Goal: Task Accomplishment & Management: Manage account settings

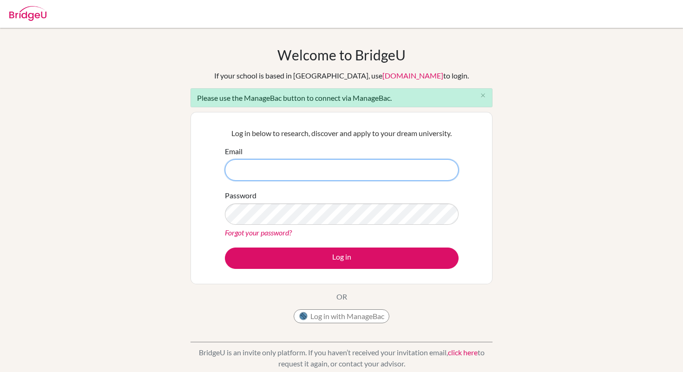
click at [285, 172] on input "Email" at bounding box center [342, 169] width 234 height 21
type input "sa"
click at [334, 320] on button "Log in with ManageBac" at bounding box center [342, 316] width 96 height 14
click at [345, 316] on button "Log in with ManageBac" at bounding box center [342, 316] width 96 height 14
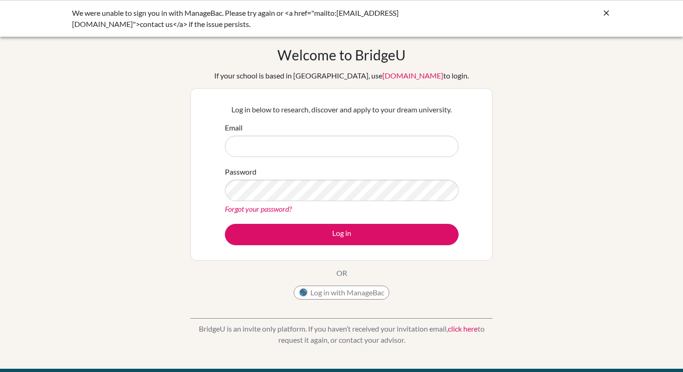
click at [261, 146] on input "Email" at bounding box center [342, 146] width 234 height 21
type input "sathodjinou@aris.edu.gh"
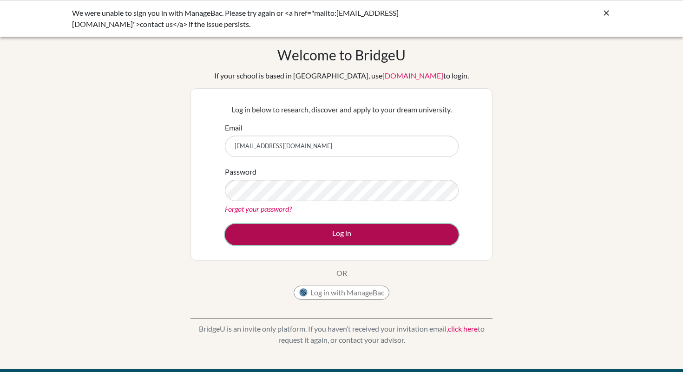
click at [347, 232] on button "Log in" at bounding box center [342, 234] width 234 height 21
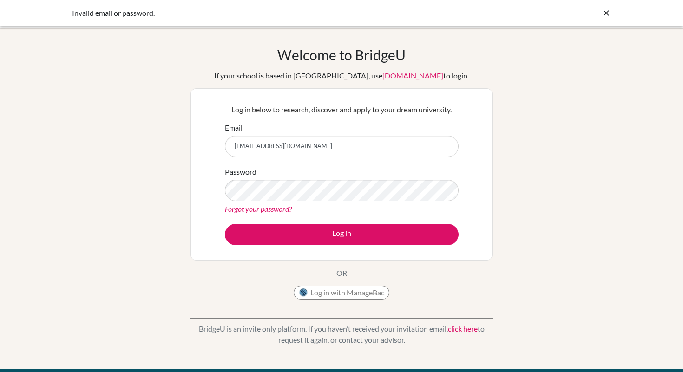
click at [319, 150] on input "sathodjinou@aris.edu.gh" at bounding box center [342, 146] width 234 height 21
type input "s"
click at [339, 294] on button "Log in with ManageBac" at bounding box center [342, 293] width 96 height 14
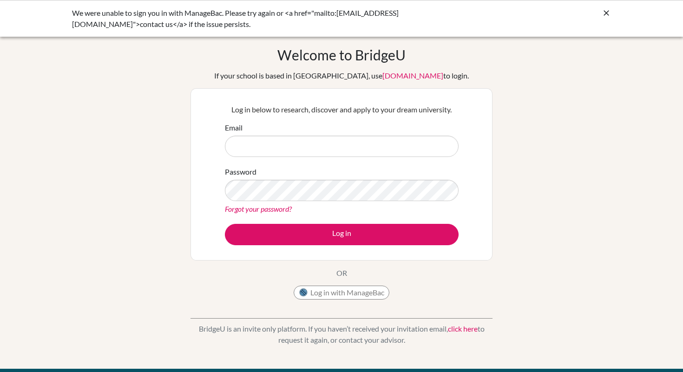
click at [609, 15] on icon at bounding box center [606, 12] width 9 height 9
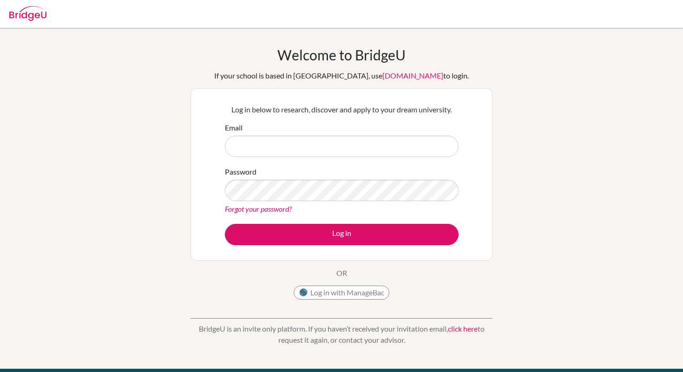
click at [256, 145] on input "Email" at bounding box center [342, 146] width 234 height 21
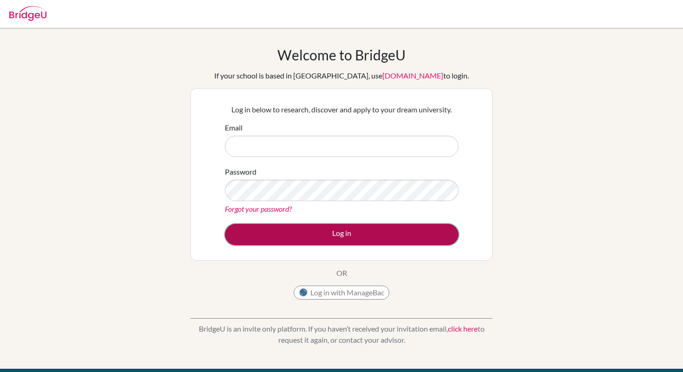
click at [340, 235] on button "Log in" at bounding box center [342, 234] width 234 height 21
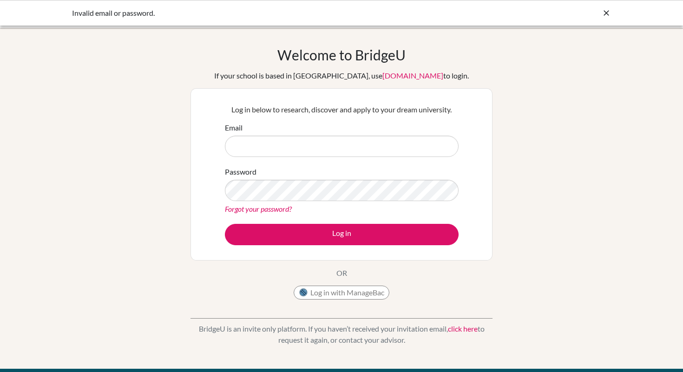
click at [180, 12] on div "Invalid email or password." at bounding box center [272, 12] width 400 height 11
click at [341, 294] on button "Log in with ManageBac" at bounding box center [342, 293] width 96 height 14
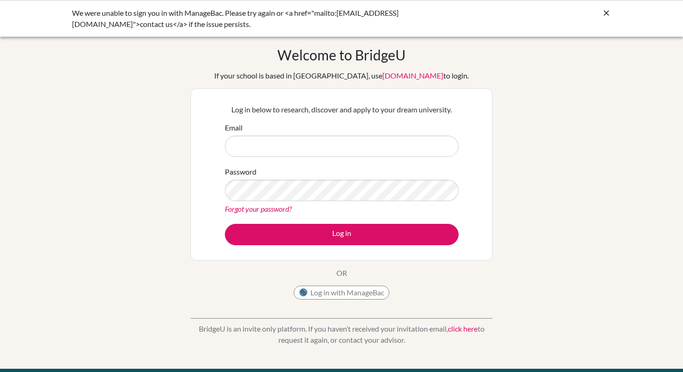
click at [301, 151] on input "Email" at bounding box center [342, 146] width 234 height 21
type input "sathodjinou@aris.edu.gh"
click at [339, 293] on button "Log in with ManageBac" at bounding box center [342, 293] width 96 height 14
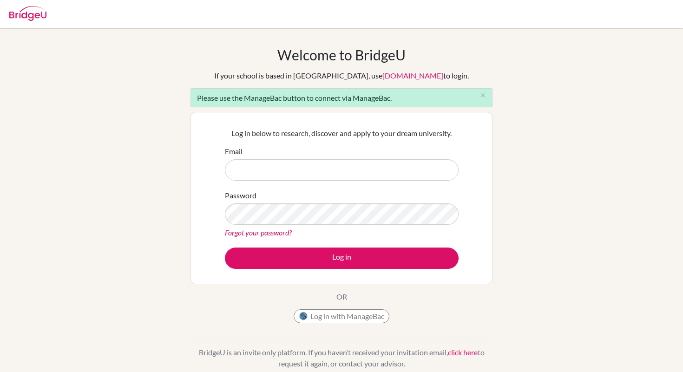
click at [262, 172] on input "Email" at bounding box center [342, 169] width 234 height 21
type input "s"
click at [337, 316] on button "Log in with ManageBac" at bounding box center [342, 316] width 96 height 14
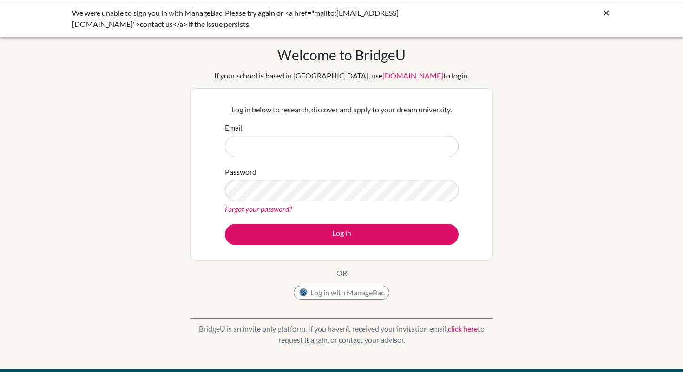
click at [470, 329] on link "click here" at bounding box center [463, 328] width 30 height 9
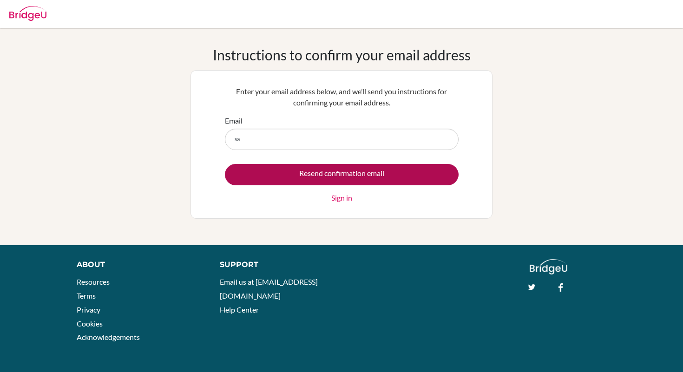
type input "[EMAIL_ADDRESS][DOMAIN_NAME]"
click at [344, 176] on input "Resend confirmation email" at bounding box center [342, 174] width 234 height 21
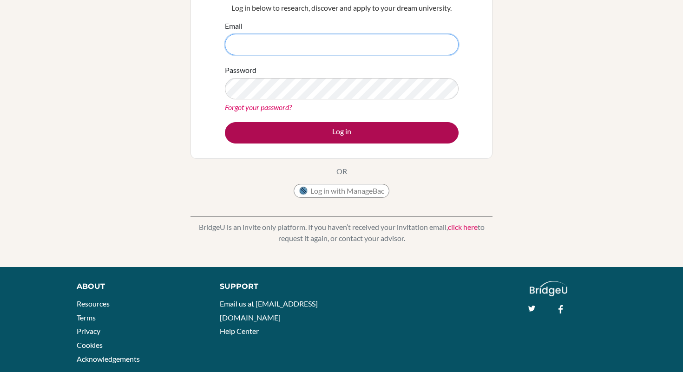
scroll to position [140, 0]
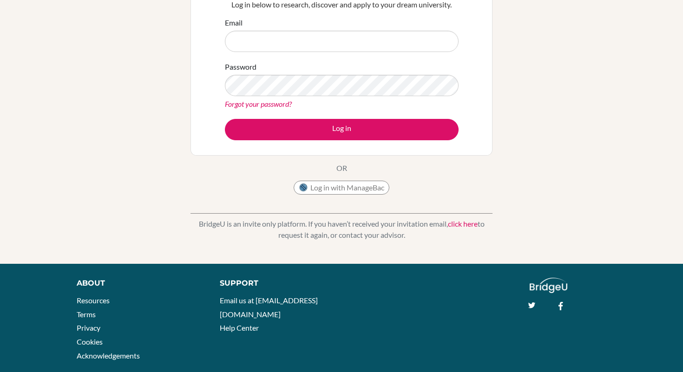
click at [464, 224] on link "click here" at bounding box center [463, 223] width 30 height 9
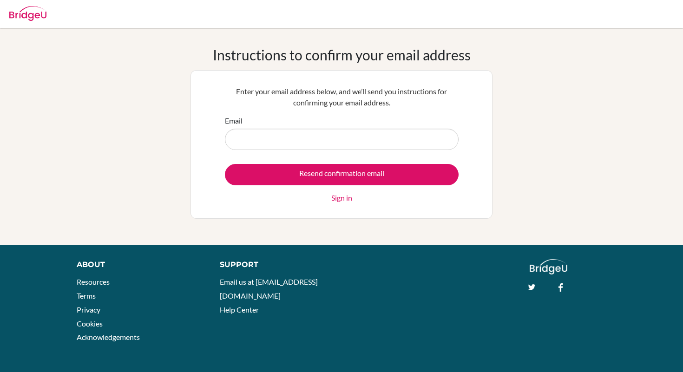
click at [340, 142] on input "Email" at bounding box center [342, 139] width 234 height 21
type input "[EMAIL_ADDRESS][DOMAIN_NAME]"
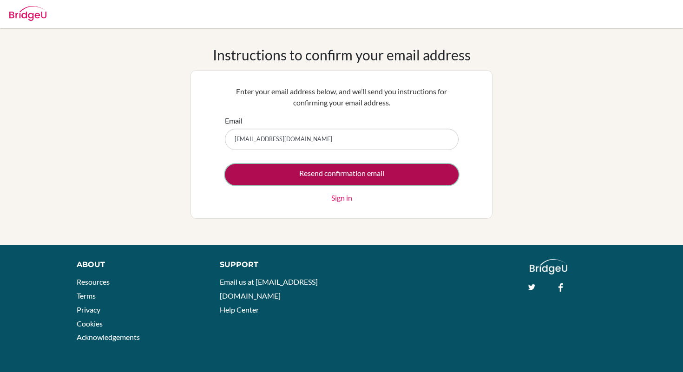
click at [335, 174] on input "Resend confirmation email" at bounding box center [342, 174] width 234 height 21
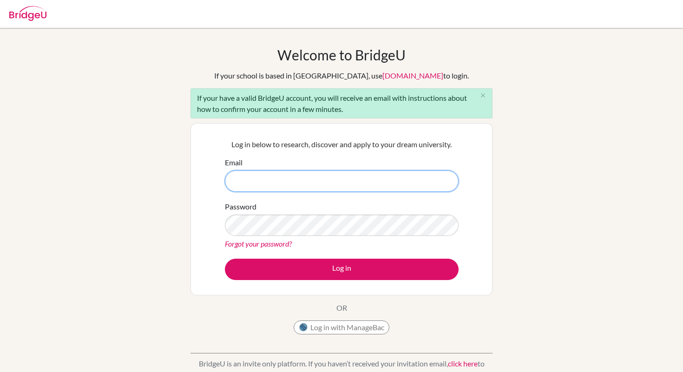
click at [306, 183] on input "Email" at bounding box center [342, 181] width 234 height 21
type input "[EMAIL_ADDRESS][DOMAIN_NAME]"
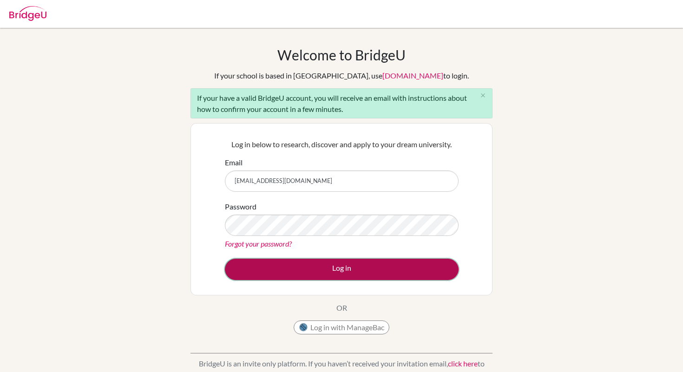
click at [348, 270] on button "Log in" at bounding box center [342, 269] width 234 height 21
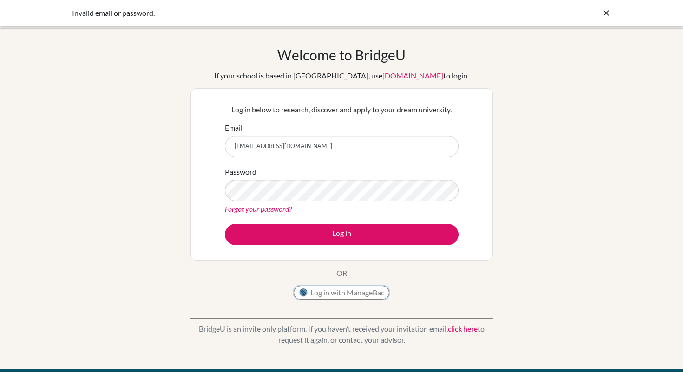
click at [342, 293] on button "Log in with ManageBac" at bounding box center [342, 293] width 96 height 14
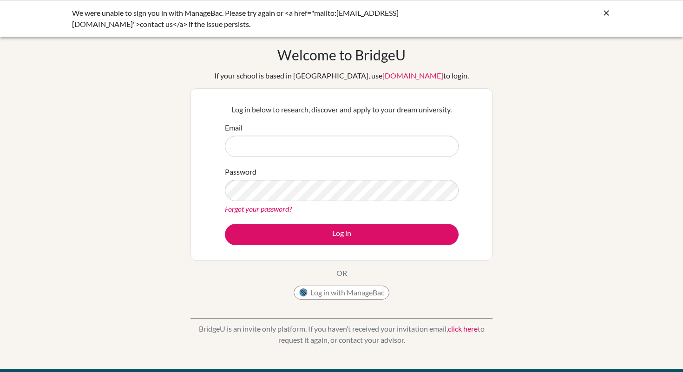
click at [278, 150] on input "Email" at bounding box center [342, 146] width 234 height 21
type input "s"
click at [349, 292] on button "Log in with ManageBac" at bounding box center [342, 293] width 96 height 14
click at [300, 148] on input "Email" at bounding box center [342, 146] width 234 height 21
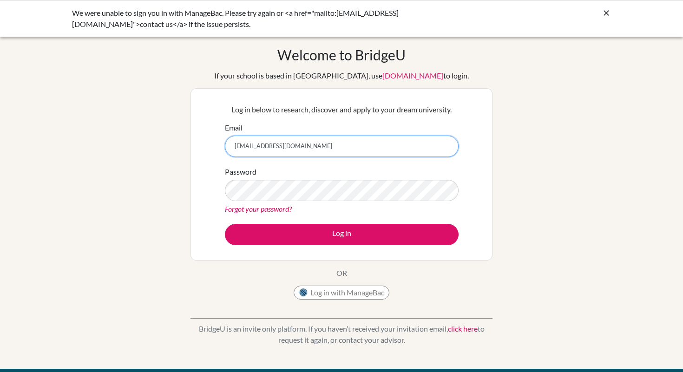
click at [332, 146] on input "sathodjinou@aris.edu.gh" at bounding box center [342, 146] width 234 height 21
type input "s"
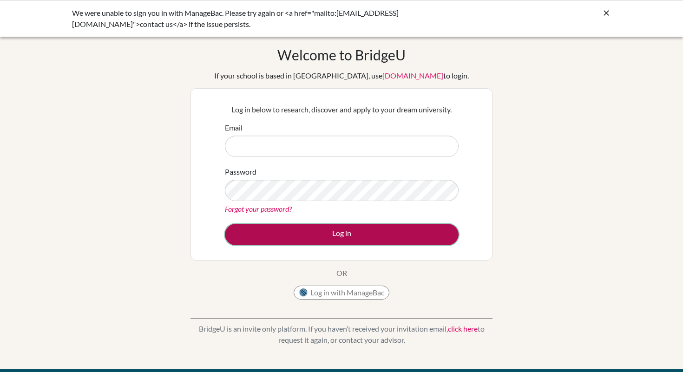
click at [340, 237] on button "Log in" at bounding box center [342, 234] width 234 height 21
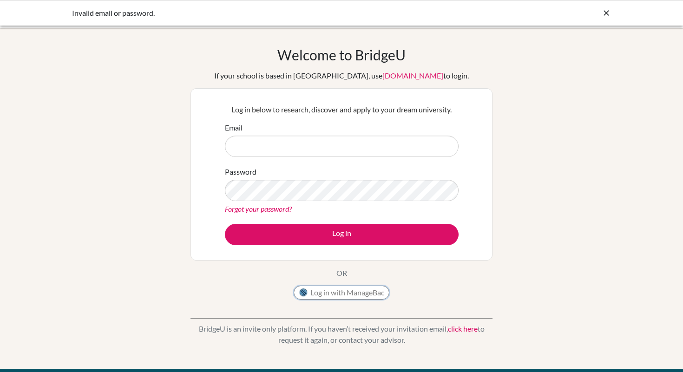
click at [336, 290] on button "Log in with ManageBac" at bounding box center [342, 293] width 96 height 14
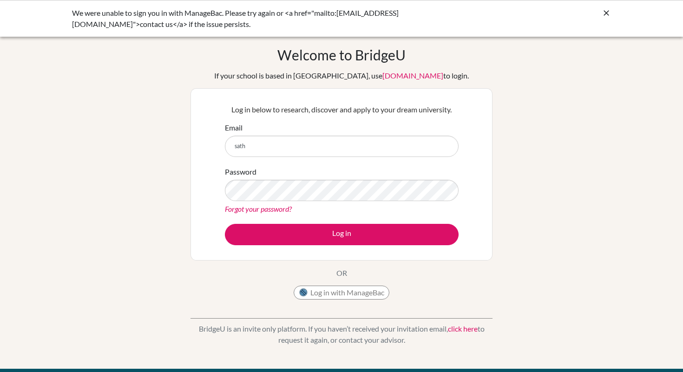
type input "[EMAIL_ADDRESS][DOMAIN_NAME]"
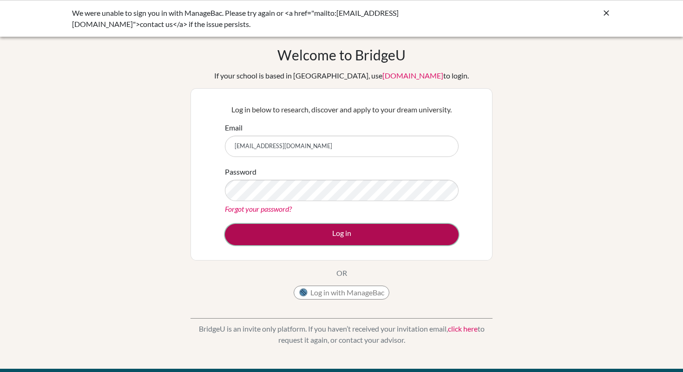
click at [348, 237] on button "Log in" at bounding box center [342, 234] width 234 height 21
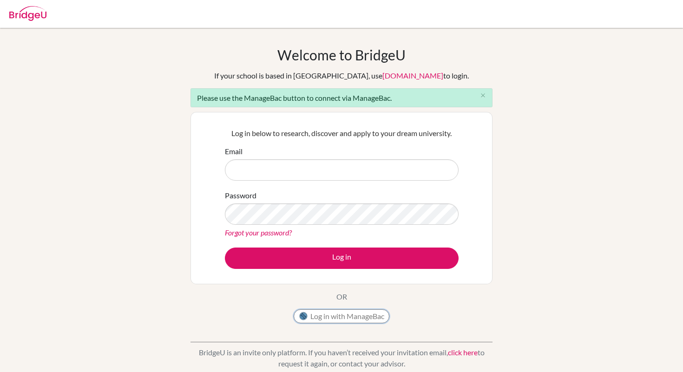
click at [328, 309] on button "Log in with ManageBac" at bounding box center [342, 316] width 96 height 14
click at [340, 317] on button "Log in with ManageBac" at bounding box center [342, 316] width 96 height 14
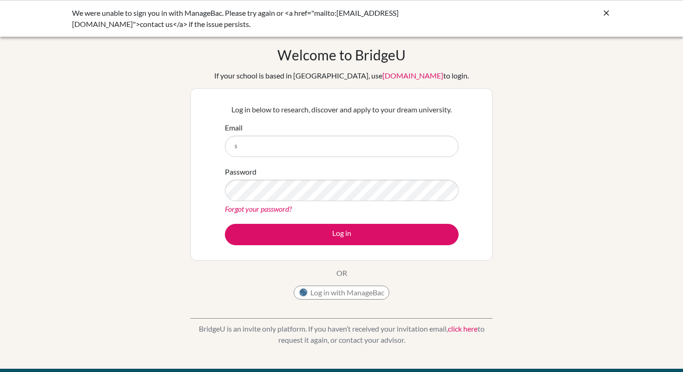
type input "s"
click at [331, 293] on button "Log in with ManageBac" at bounding box center [342, 293] width 96 height 14
click at [332, 293] on button "Log in with ManageBac" at bounding box center [342, 293] width 96 height 14
click at [541, 155] on div "Welcome to [GEOGRAPHIC_DATA] If your school is based in [GEOGRAPHIC_DATA], use …" at bounding box center [341, 198] width 683 height 304
click at [281, 204] on div "Forgot your password?" at bounding box center [342, 209] width 234 height 11
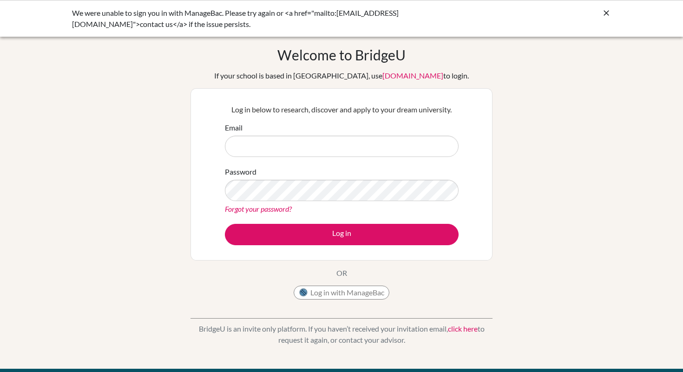
click at [281, 207] on link "Forgot your password?" at bounding box center [258, 208] width 67 height 9
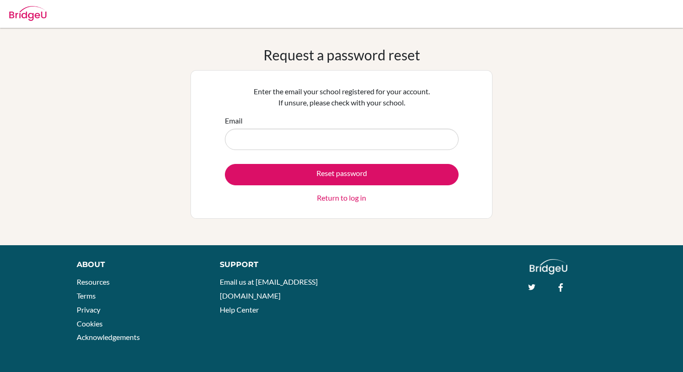
click at [324, 138] on input "Email" at bounding box center [342, 139] width 234 height 21
click at [562, 162] on div "Request a password reset Enter the email your school registered for your accoun…" at bounding box center [341, 136] width 683 height 180
click at [256, 136] on input "Email" at bounding box center [342, 139] width 234 height 21
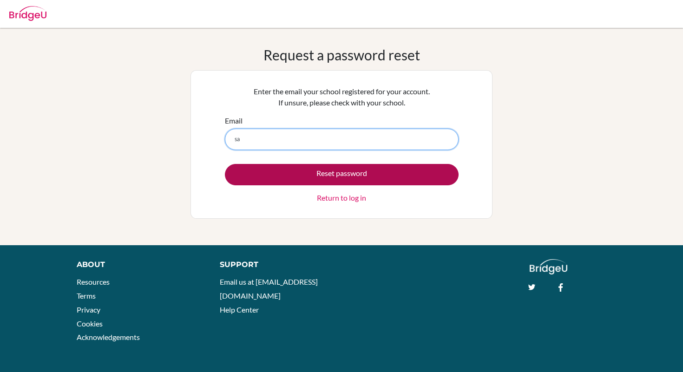
type input "sathodjinou@aris.edu.gh"
click at [344, 178] on button "Reset password" at bounding box center [342, 174] width 234 height 21
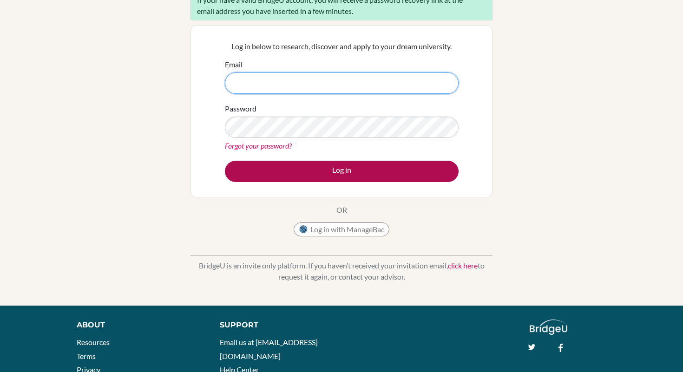
scroll to position [113, 0]
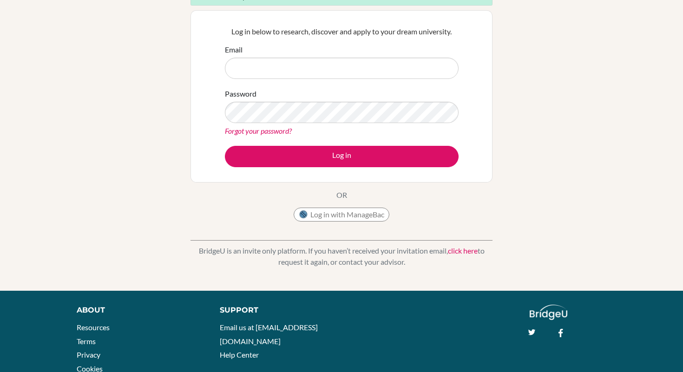
click at [463, 251] on link "click here" at bounding box center [463, 250] width 30 height 9
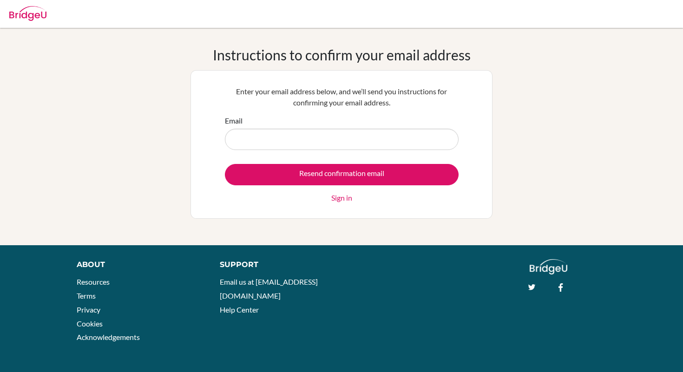
click at [276, 137] on input "Email" at bounding box center [342, 139] width 234 height 21
type input "[EMAIL_ADDRESS][DOMAIN_NAME]"
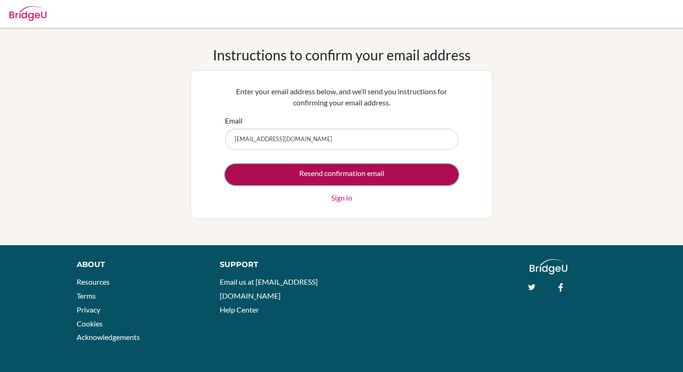
click at [347, 175] on input "Resend confirmation email" at bounding box center [342, 174] width 234 height 21
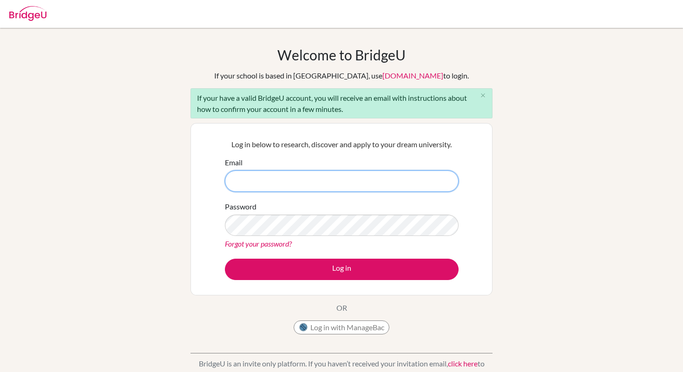
click at [286, 180] on input "Email" at bounding box center [342, 181] width 234 height 21
type input "s"
click at [347, 331] on button "Log in with ManageBac" at bounding box center [342, 328] width 96 height 14
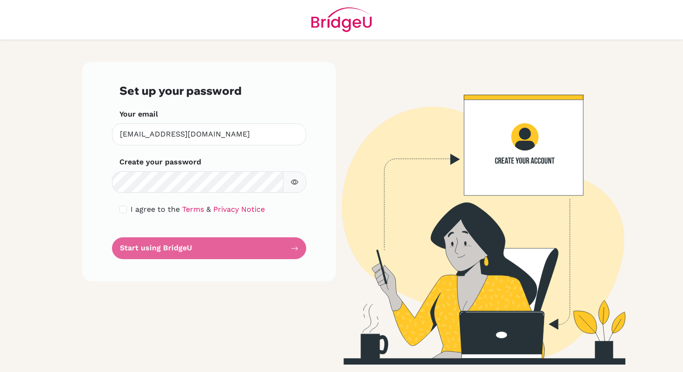
click at [201, 244] on form "Set up your password Your email sathodjinou@aris.edu.gh Invalid email Create yo…" at bounding box center [208, 171] width 179 height 175
click at [123, 211] on input "checkbox" at bounding box center [122, 209] width 7 height 7
checkbox input "true"
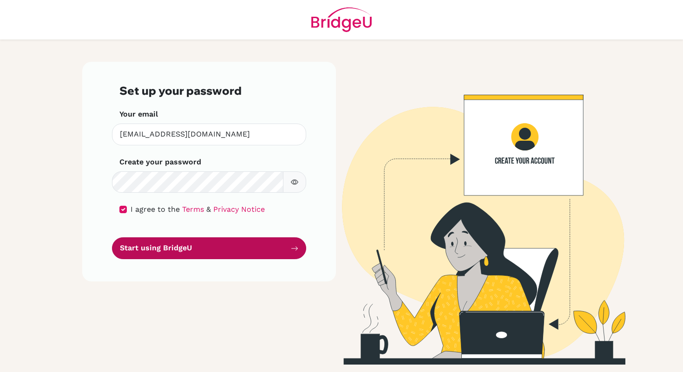
click at [223, 249] on button "Start using BridgeU" at bounding box center [209, 248] width 194 height 22
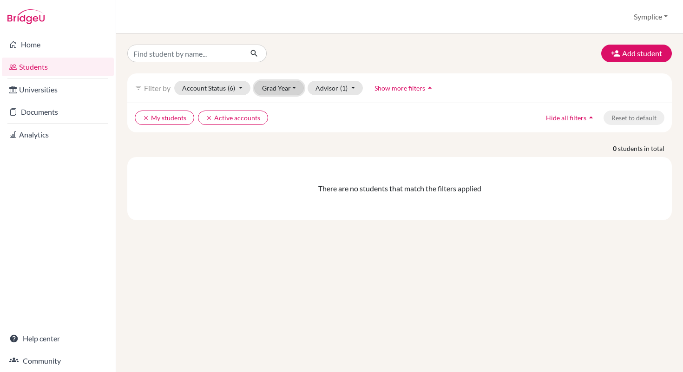
click at [297, 87] on button "Grad Year" at bounding box center [279, 88] width 50 height 14
click at [325, 115] on ul "clear My students clear Active accounts" at bounding box center [333, 118] width 397 height 14
click at [241, 89] on button "Account Status (6)" at bounding box center [212, 88] width 76 height 14
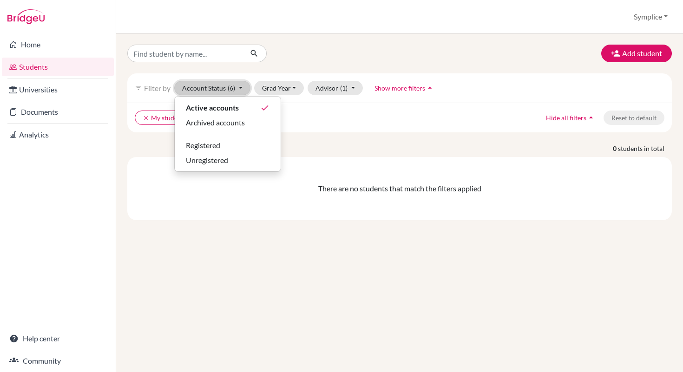
click at [241, 89] on button "Account Status (6)" at bounding box center [212, 88] width 76 height 14
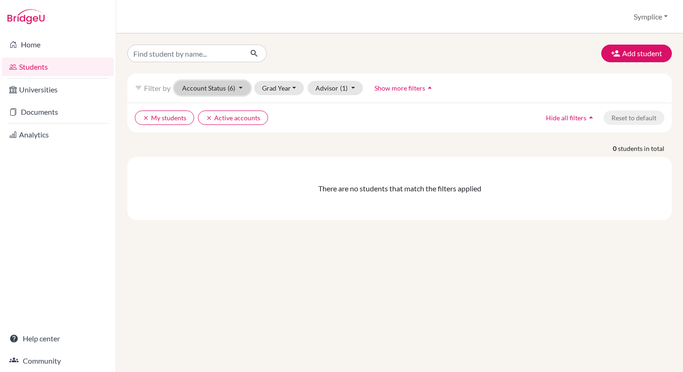
click at [241, 89] on button "Account Status (6)" at bounding box center [212, 88] width 76 height 14
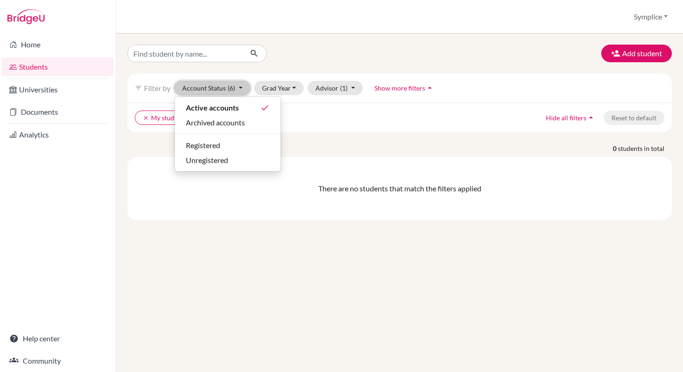
click at [241, 89] on button "Account Status (6)" at bounding box center [212, 88] width 76 height 14
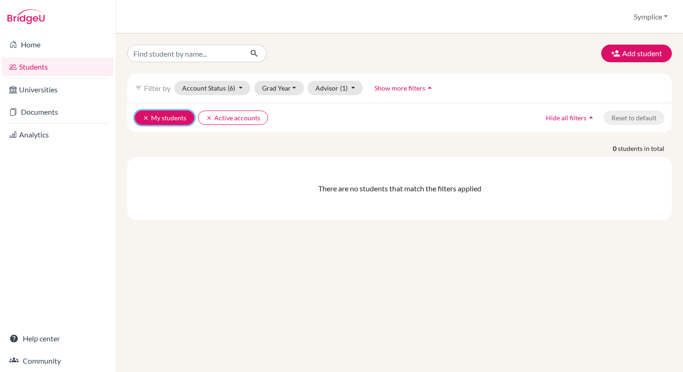
click at [146, 119] on icon "clear" at bounding box center [146, 118] width 7 height 7
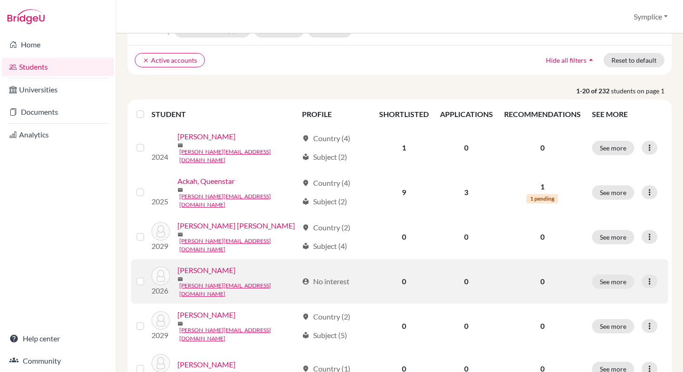
scroll to position [59, 0]
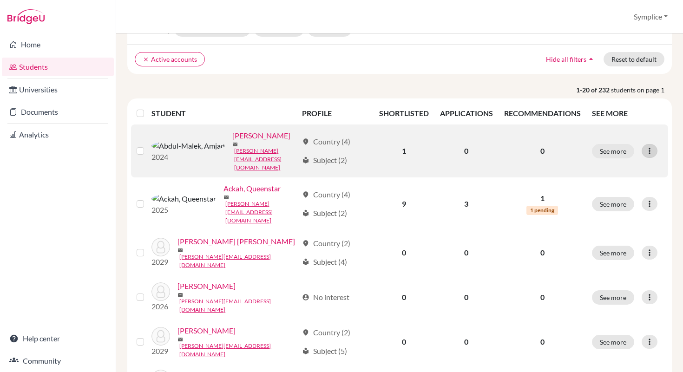
click at [652, 146] on icon at bounding box center [649, 150] width 9 height 9
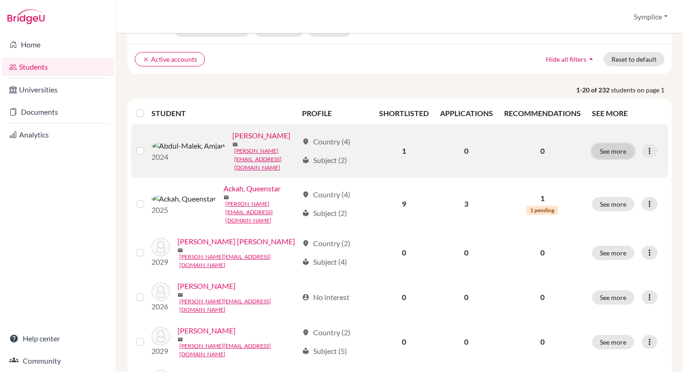
click at [616, 146] on button "See more" at bounding box center [613, 151] width 42 height 14
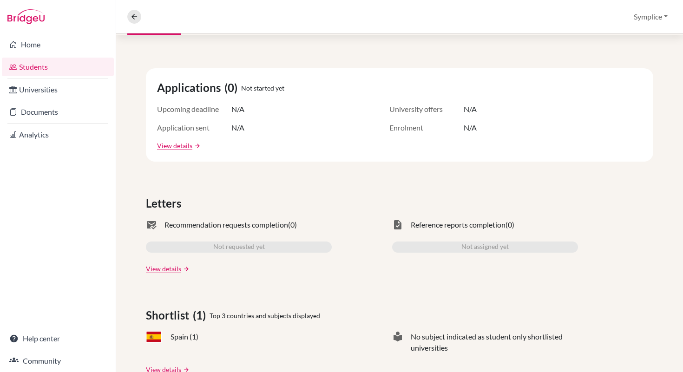
scroll to position [105, 0]
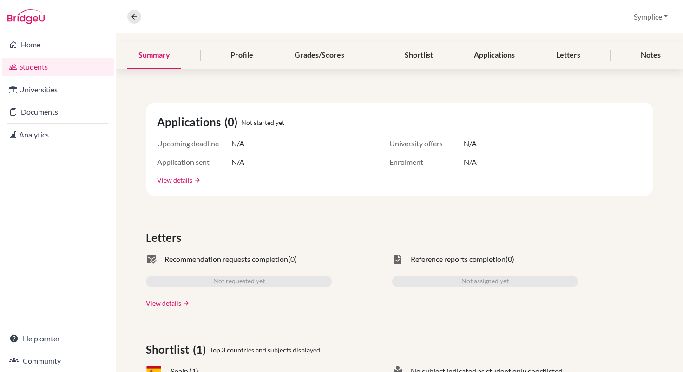
click at [41, 69] on link "Students" at bounding box center [58, 67] width 112 height 19
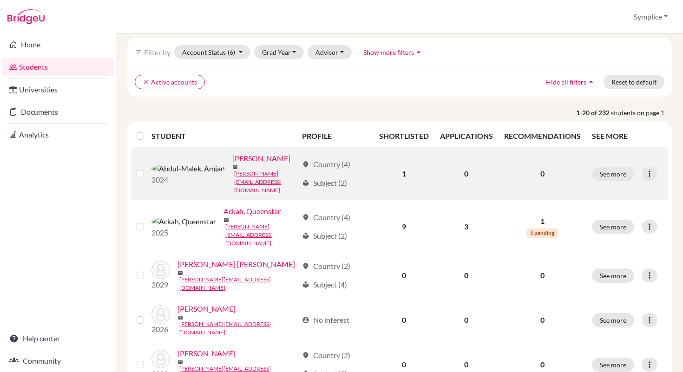
scroll to position [40, 0]
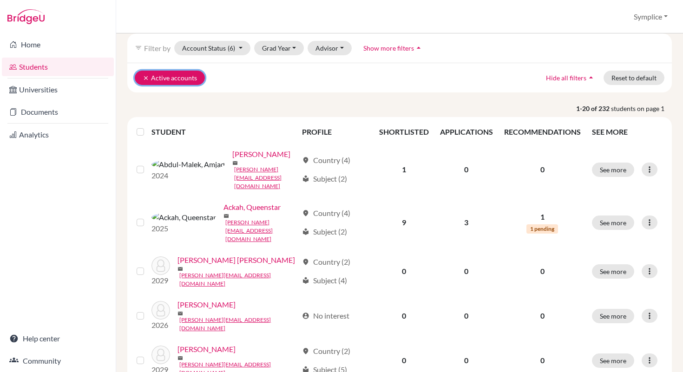
click at [163, 78] on button "clear Active accounts" at bounding box center [170, 78] width 70 height 14
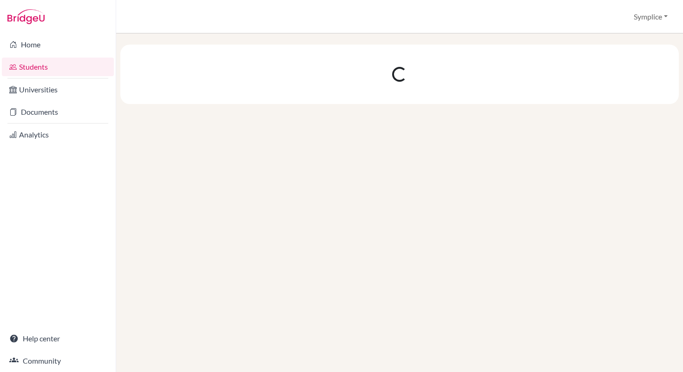
scroll to position [0, 0]
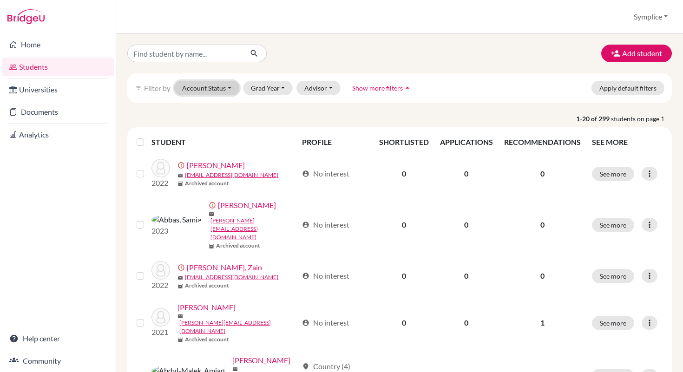
click at [231, 86] on button "Account Status" at bounding box center [206, 88] width 65 height 14
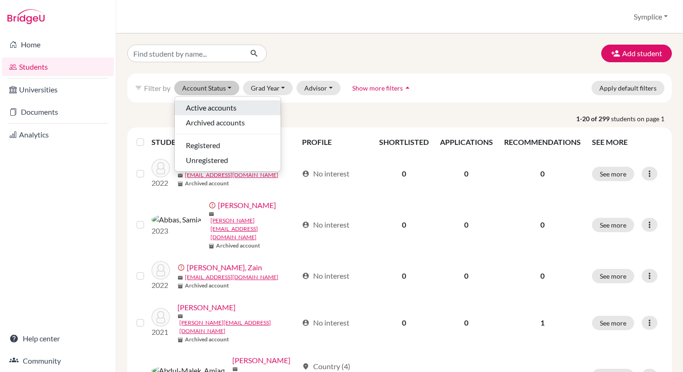
click at [215, 105] on span "Active accounts" at bounding box center [211, 107] width 51 height 11
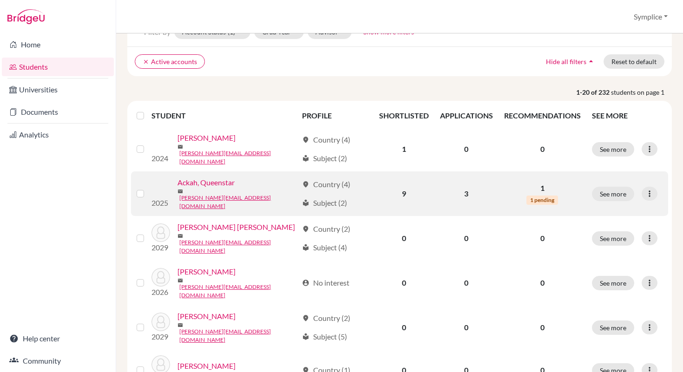
scroll to position [57, 0]
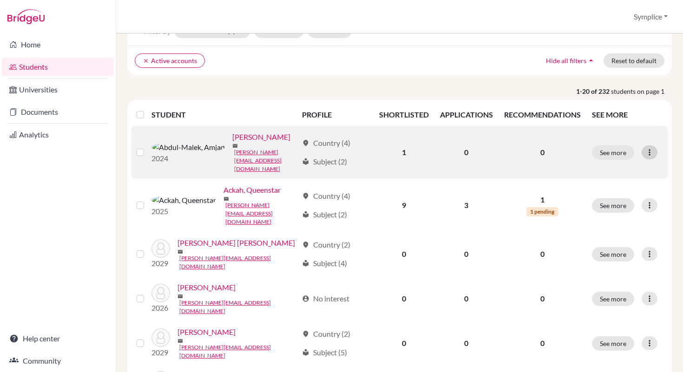
click at [651, 148] on icon at bounding box center [649, 152] width 9 height 9
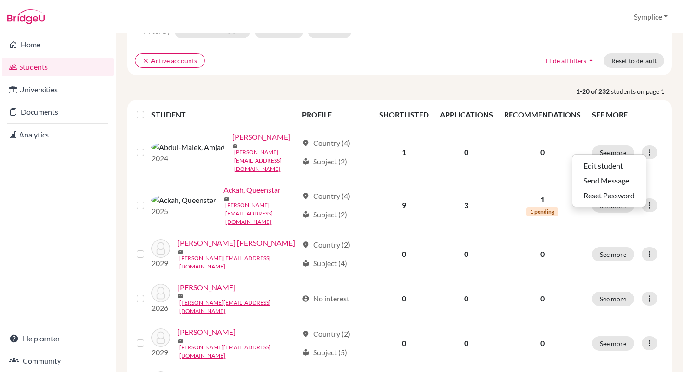
click at [659, 120] on th "SEE MORE" at bounding box center [627, 115] width 82 height 22
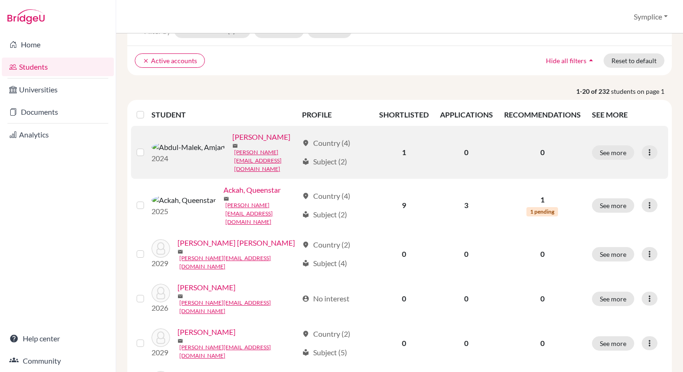
click at [148, 147] on label at bounding box center [148, 147] width 0 height 0
click at [0, 0] on input "checkbox" at bounding box center [0, 0] width 0 height 0
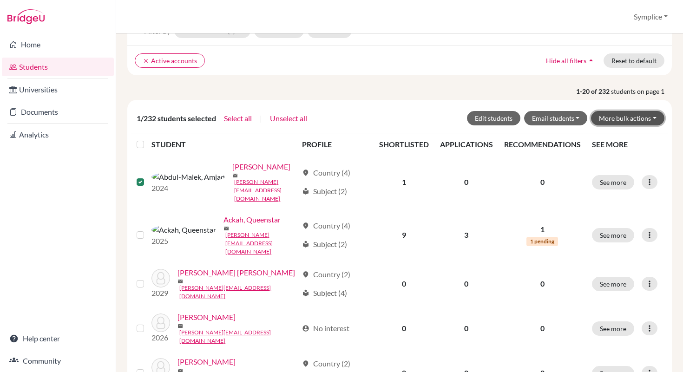
click at [656, 120] on button "More bulk actions" at bounding box center [627, 118] width 73 height 14
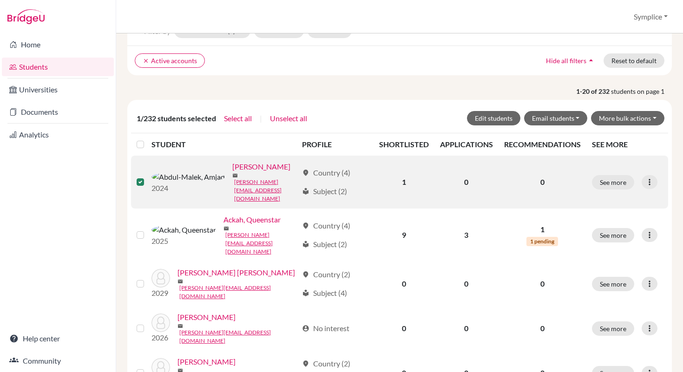
click at [148, 177] on label at bounding box center [148, 177] width 0 height 0
click at [0, 0] on input "checkbox" at bounding box center [0, 0] width 0 height 0
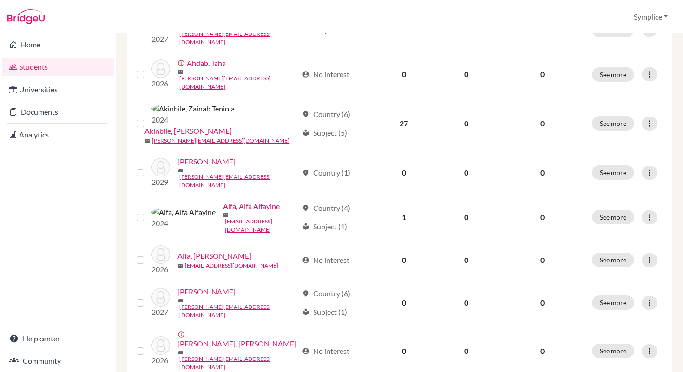
scroll to position [486, 0]
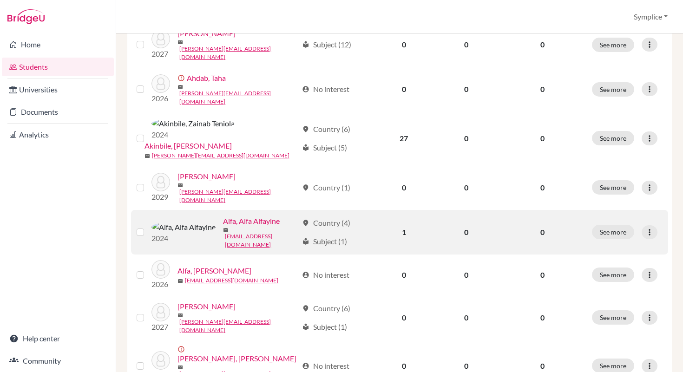
click at [148, 227] on label at bounding box center [148, 227] width 0 height 0
click at [0, 0] on input "checkbox" at bounding box center [0, 0] width 0 height 0
click at [649, 228] on icon at bounding box center [649, 232] width 9 height 9
click at [148, 227] on label at bounding box center [148, 227] width 0 height 0
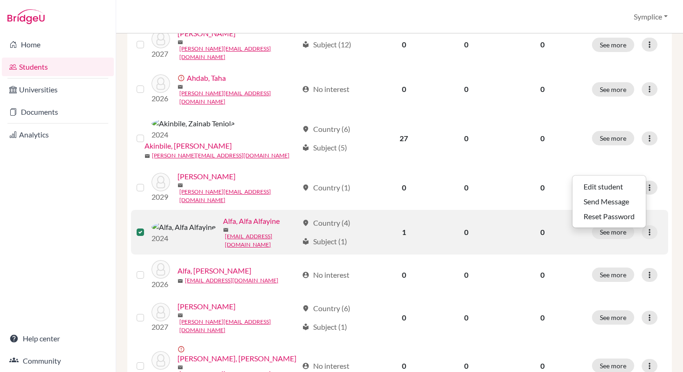
click at [0, 0] on input "checkbox" at bounding box center [0, 0] width 0 height 0
click at [148, 227] on label at bounding box center [148, 227] width 0 height 0
click at [0, 0] on input "checkbox" at bounding box center [0, 0] width 0 height 0
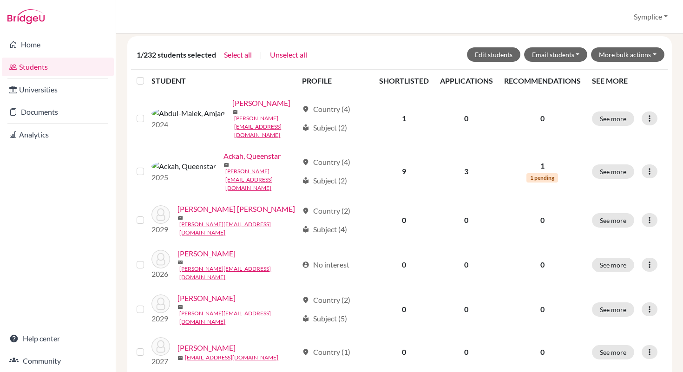
scroll to position [0, 0]
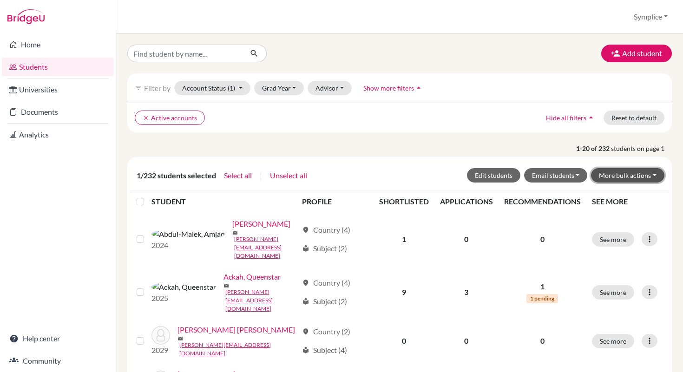
click at [655, 177] on button "More bulk actions" at bounding box center [627, 175] width 73 height 14
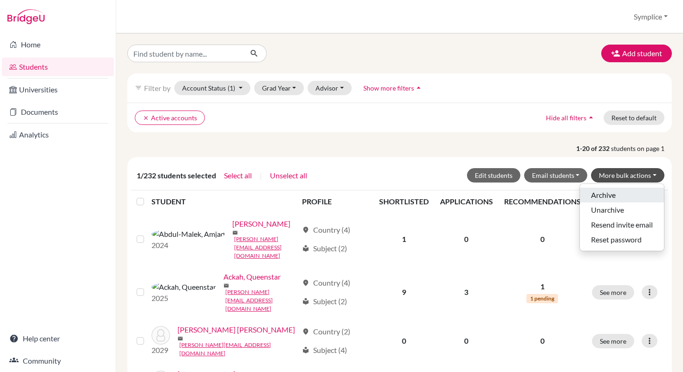
click at [606, 193] on button "Archive" at bounding box center [622, 195] width 84 height 15
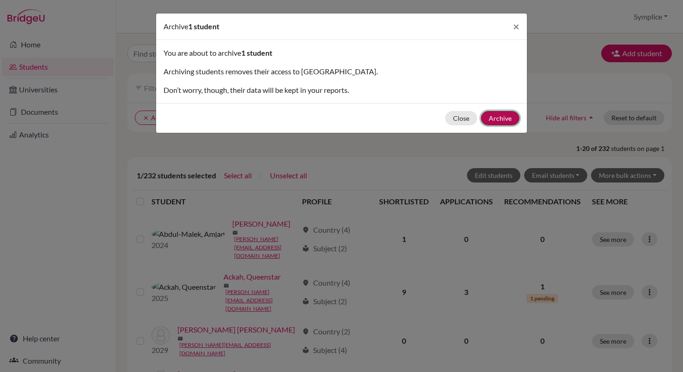
click at [505, 121] on button "Archive" at bounding box center [500, 118] width 39 height 14
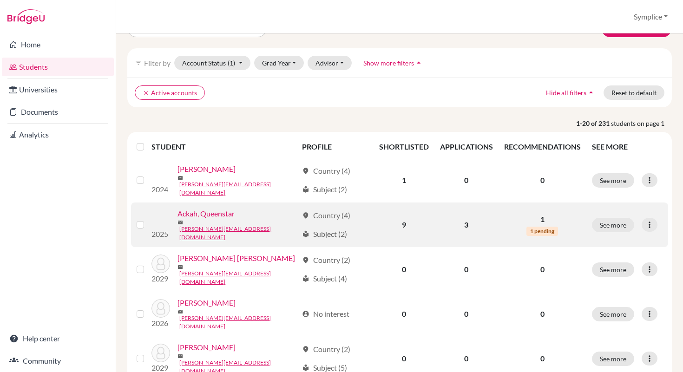
scroll to position [59, 0]
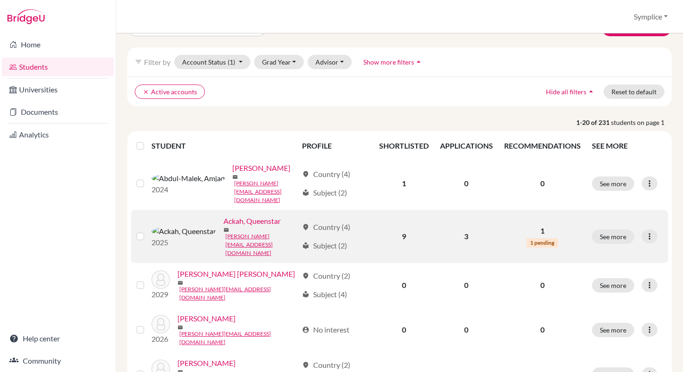
click at [148, 231] on label at bounding box center [148, 231] width 0 height 0
click at [0, 0] on input "checkbox" at bounding box center [0, 0] width 0 height 0
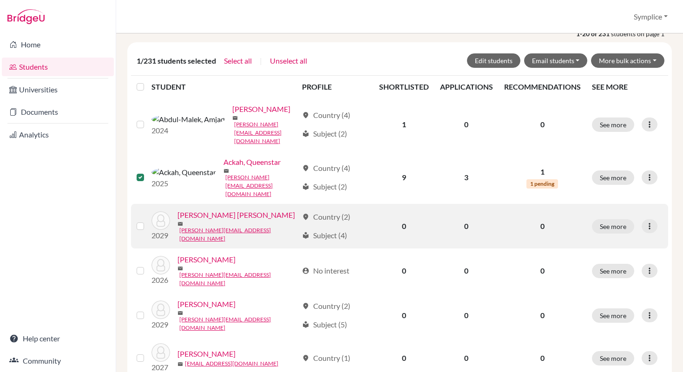
scroll to position [150, 0]
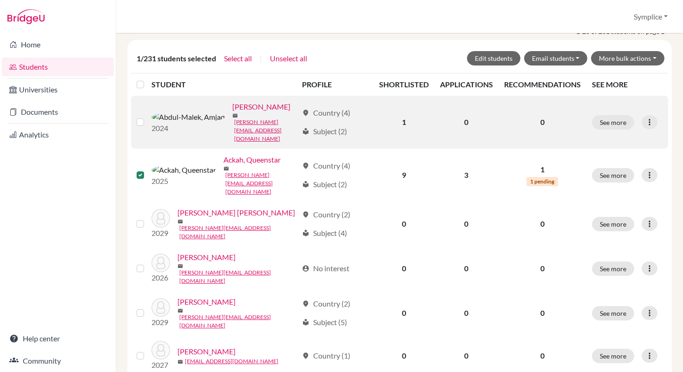
click at [148, 117] on label at bounding box center [148, 117] width 0 height 0
click at [0, 0] on input "checkbox" at bounding box center [0, 0] width 0 height 0
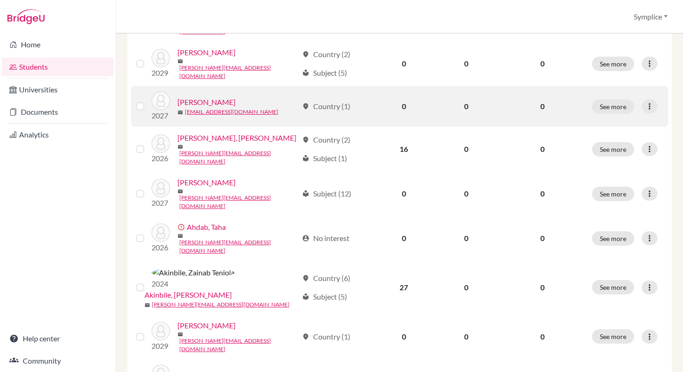
scroll to position [400, 0]
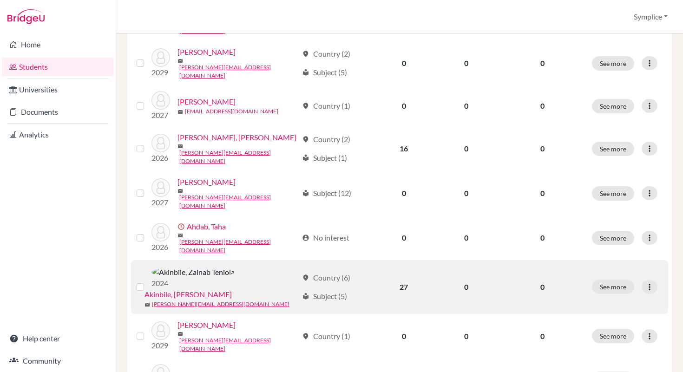
click at [148, 282] on label at bounding box center [148, 282] width 0 height 0
click at [0, 0] on input "checkbox" at bounding box center [0, 0] width 0 height 0
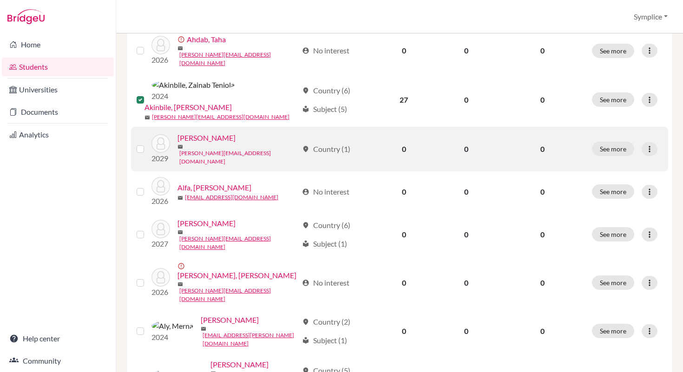
scroll to position [594, 0]
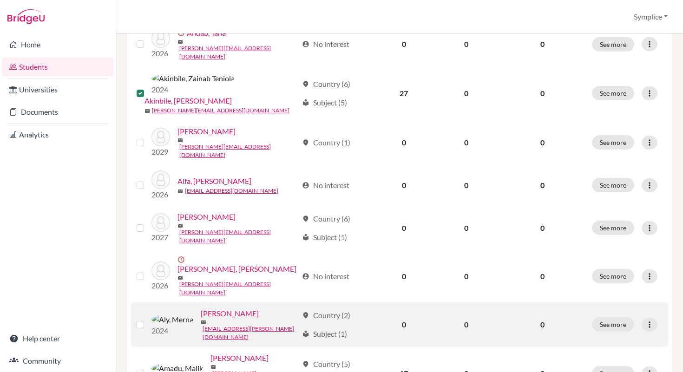
click at [148, 319] on label at bounding box center [148, 319] width 0 height 0
click at [0, 0] on input "checkbox" at bounding box center [0, 0] width 0 height 0
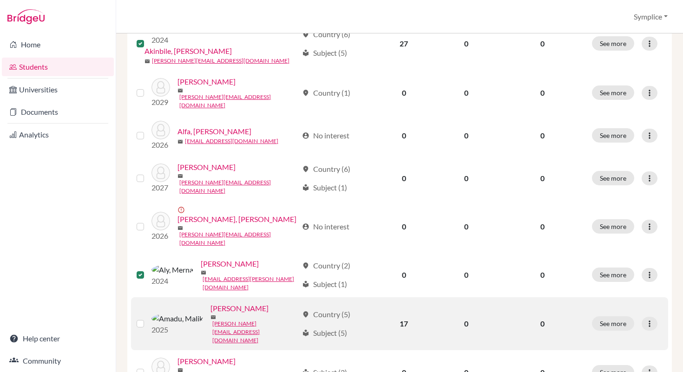
scroll to position [645, 0]
click at [148, 317] on label at bounding box center [148, 317] width 0 height 0
click at [0, 0] on input "checkbox" at bounding box center [0, 0] width 0 height 0
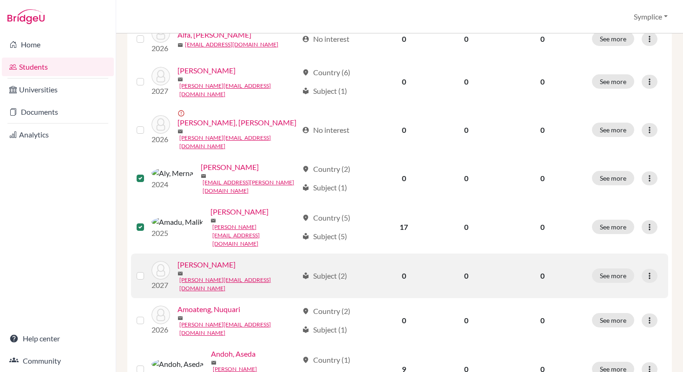
scroll to position [744, 0]
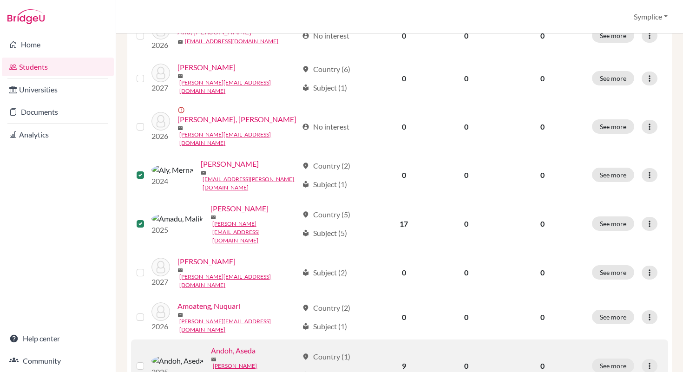
click at [148, 361] on label at bounding box center [148, 361] width 0 height 0
click at [0, 0] on input "checkbox" at bounding box center [0, 0] width 0 height 0
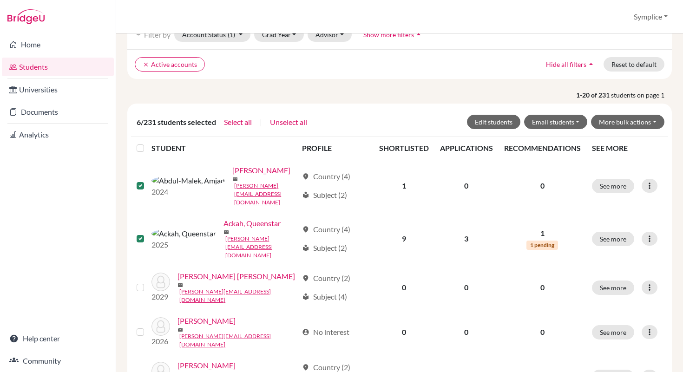
scroll to position [0, 0]
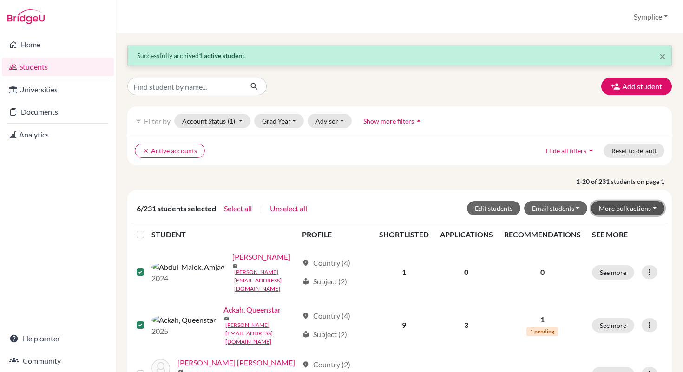
click at [654, 204] on button "More bulk actions" at bounding box center [627, 208] width 73 height 14
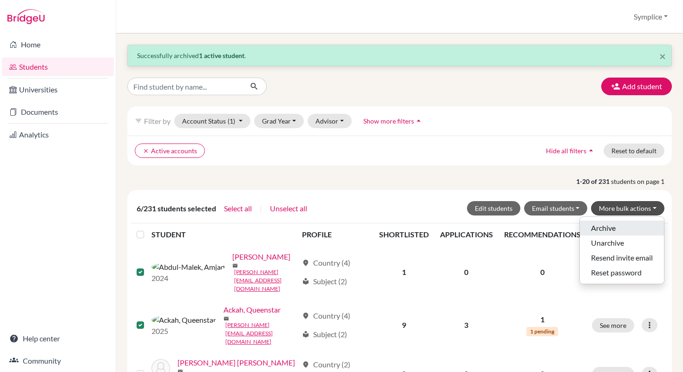
click at [609, 226] on button "Archive" at bounding box center [622, 228] width 84 height 15
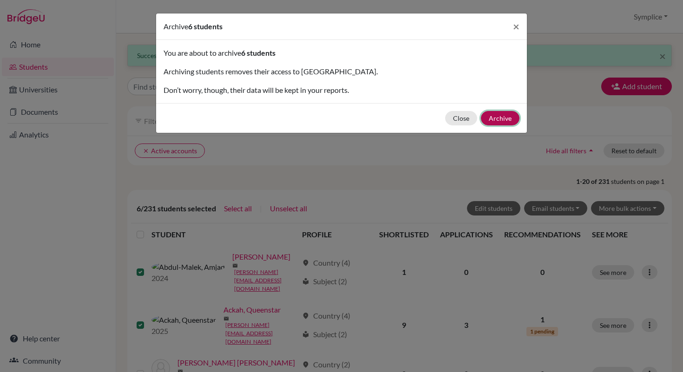
click at [509, 121] on button "Archive" at bounding box center [500, 118] width 39 height 14
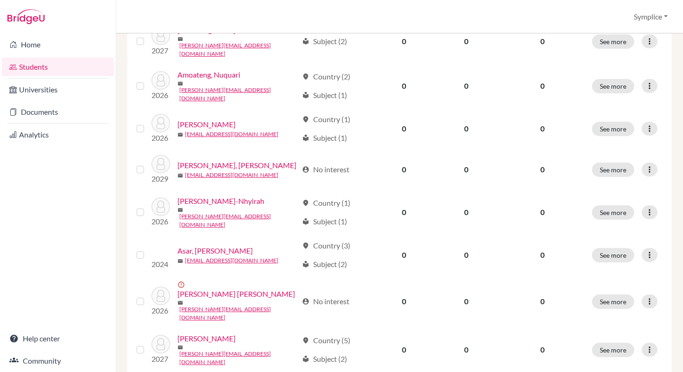
scroll to position [691, 0]
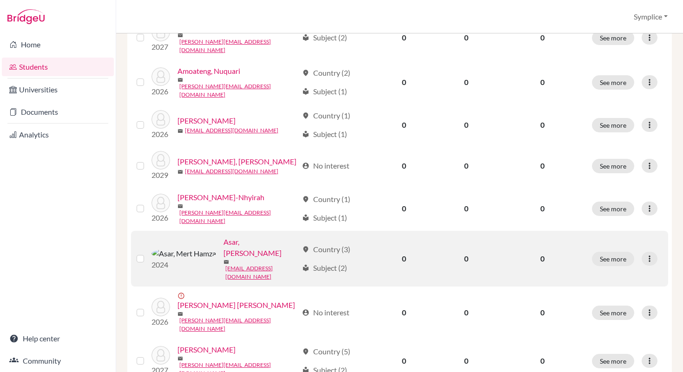
click at [148, 253] on label at bounding box center [148, 253] width 0 height 0
click at [0, 0] on input "checkbox" at bounding box center [0, 0] width 0 height 0
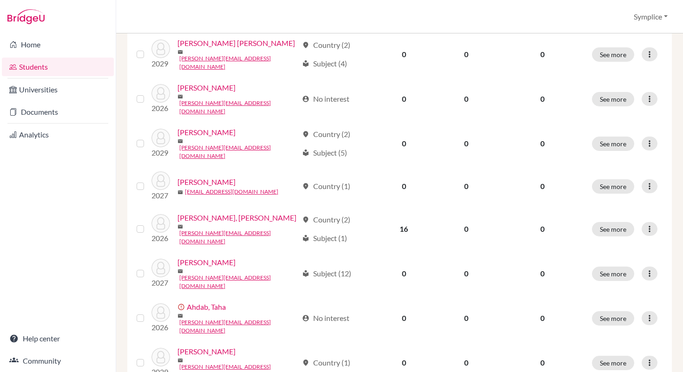
scroll to position [0, 0]
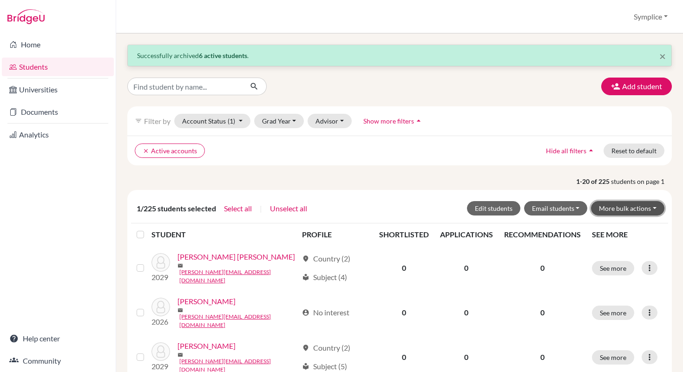
click at [653, 210] on button "More bulk actions" at bounding box center [627, 208] width 73 height 14
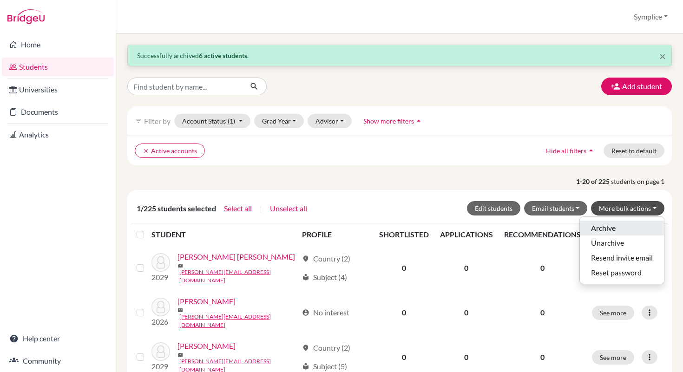
click at [609, 226] on button "Archive" at bounding box center [622, 228] width 84 height 15
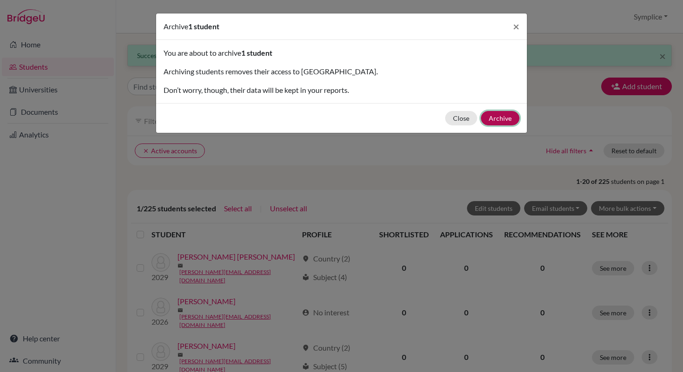
click at [510, 119] on button "Archive" at bounding box center [500, 118] width 39 height 14
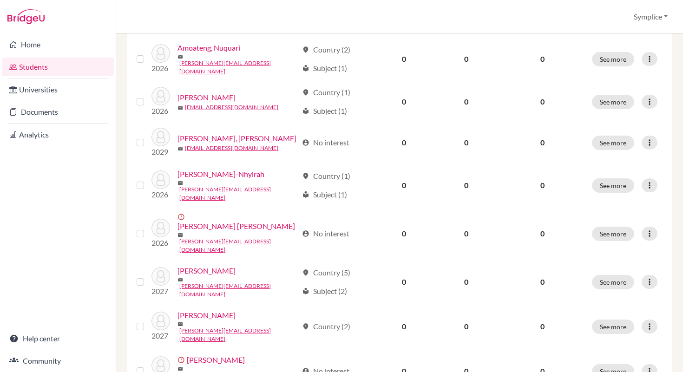
scroll to position [722, 0]
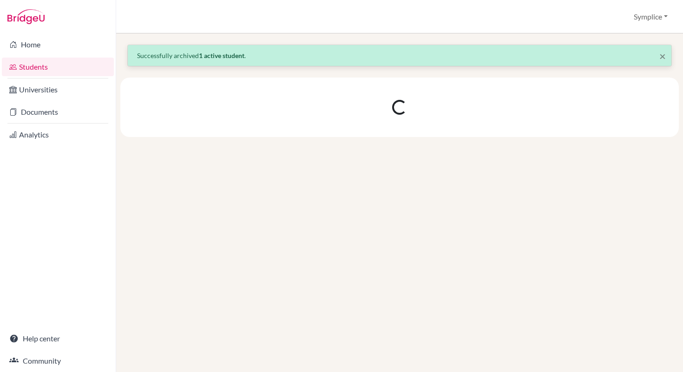
scroll to position [0, 0]
